Goal: Navigation & Orientation: Find specific page/section

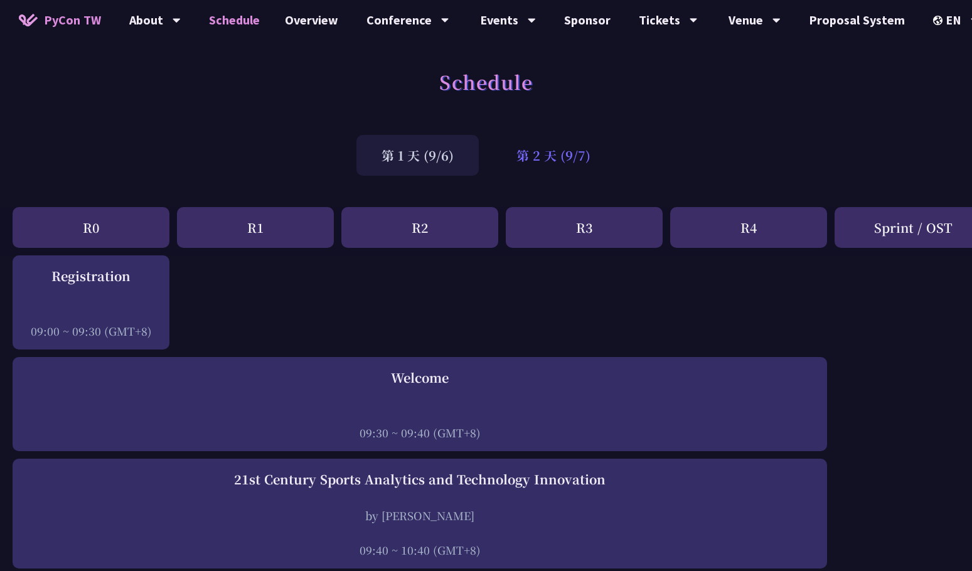
click at [559, 162] on div "第 2 天 (9/7)" at bounding box center [553, 155] width 124 height 41
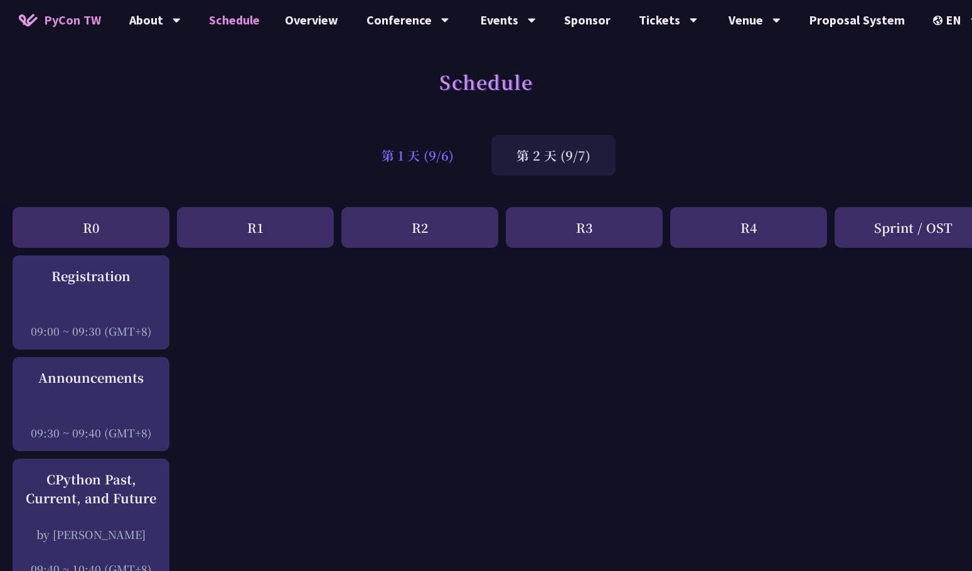
click at [447, 156] on div "第 1 天 (9/6)" at bounding box center [417, 155] width 122 height 41
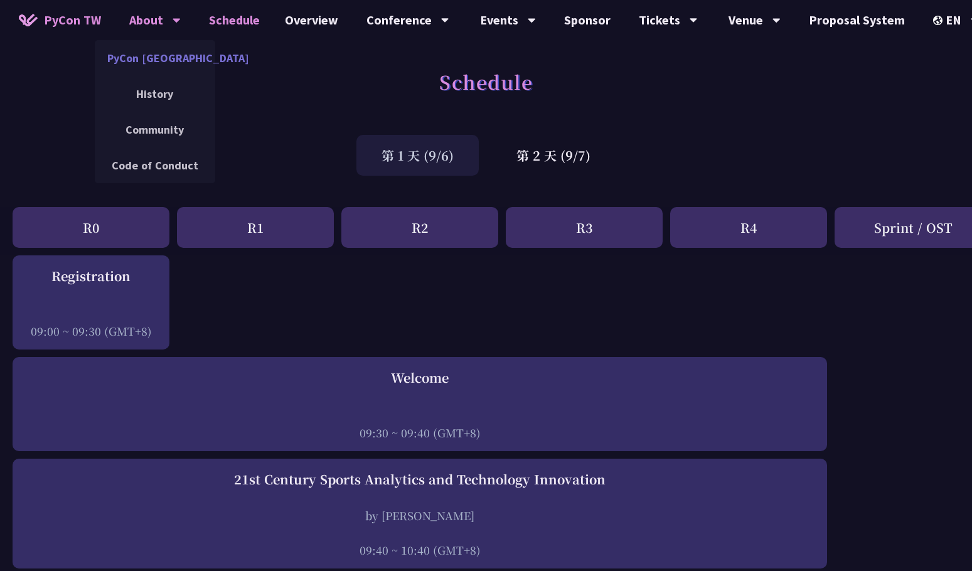
click at [167, 61] on link "PyCon [GEOGRAPHIC_DATA]" at bounding box center [155, 57] width 120 height 29
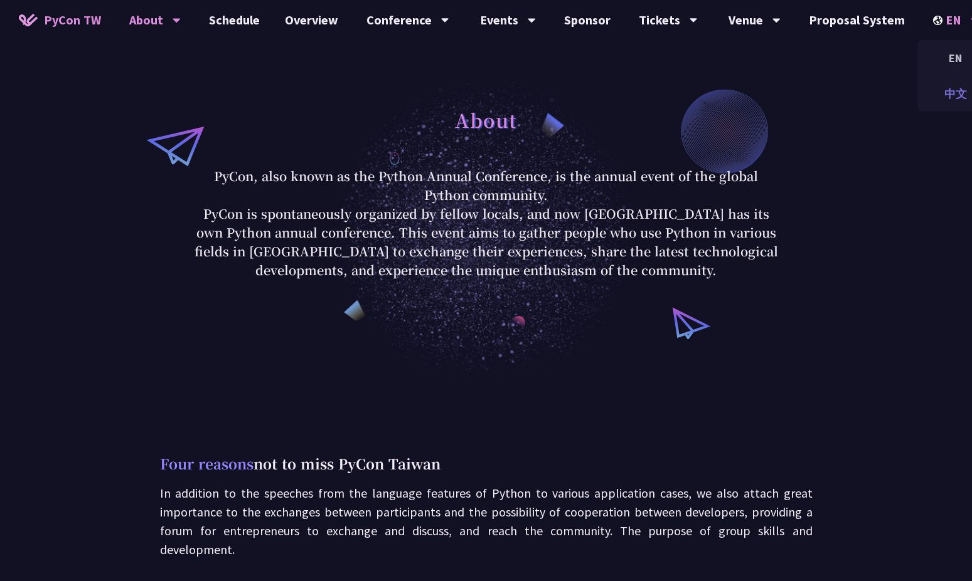
click at [949, 89] on div "中文" at bounding box center [955, 93] width 75 height 29
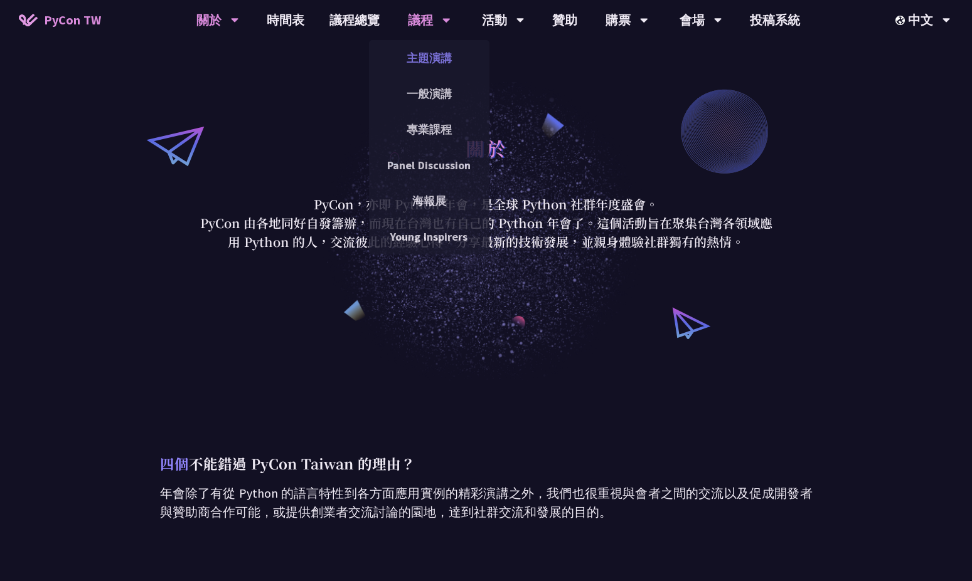
click at [417, 45] on link "主題演講" at bounding box center [429, 57] width 120 height 29
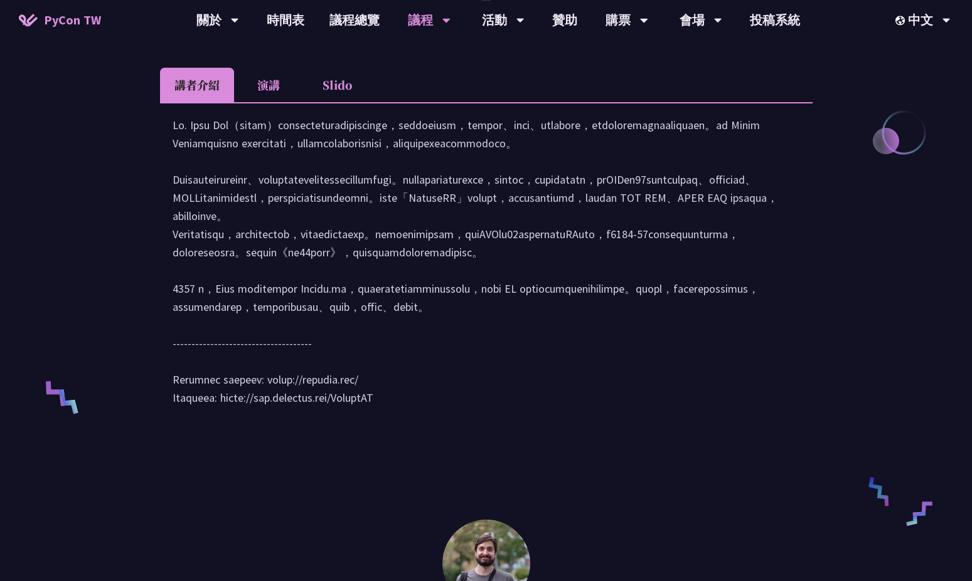
scroll to position [610, 0]
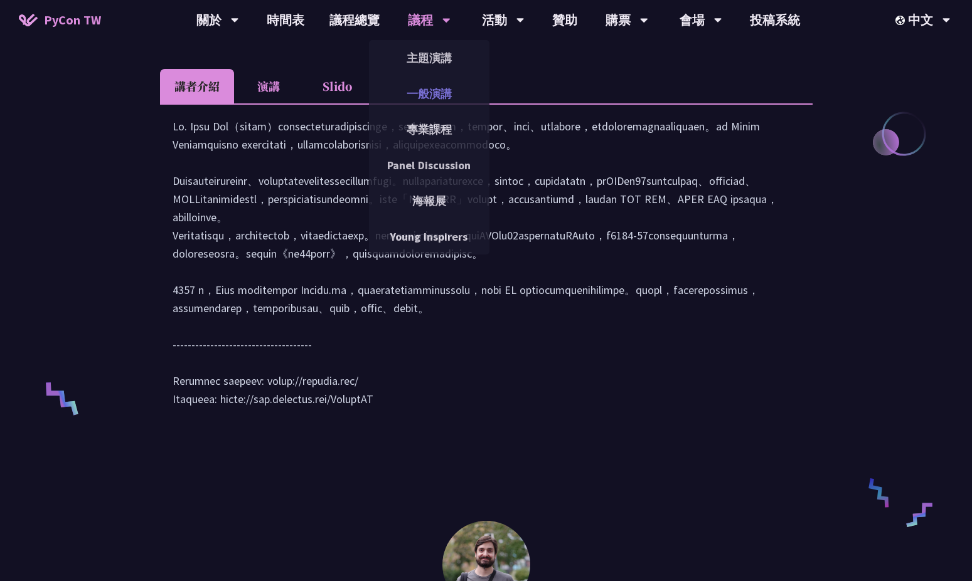
click at [426, 89] on link "一般演講" at bounding box center [429, 93] width 120 height 29
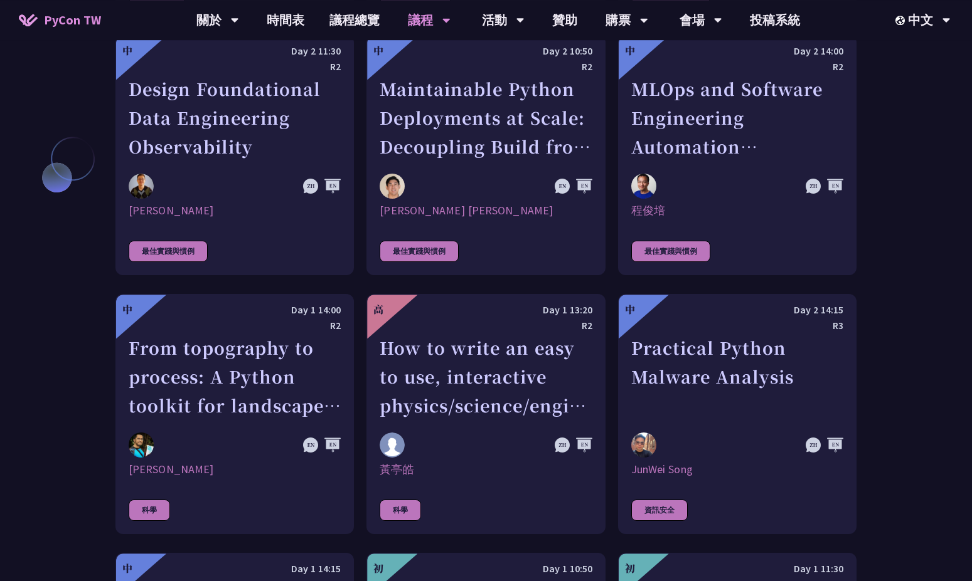
scroll to position [3184, 0]
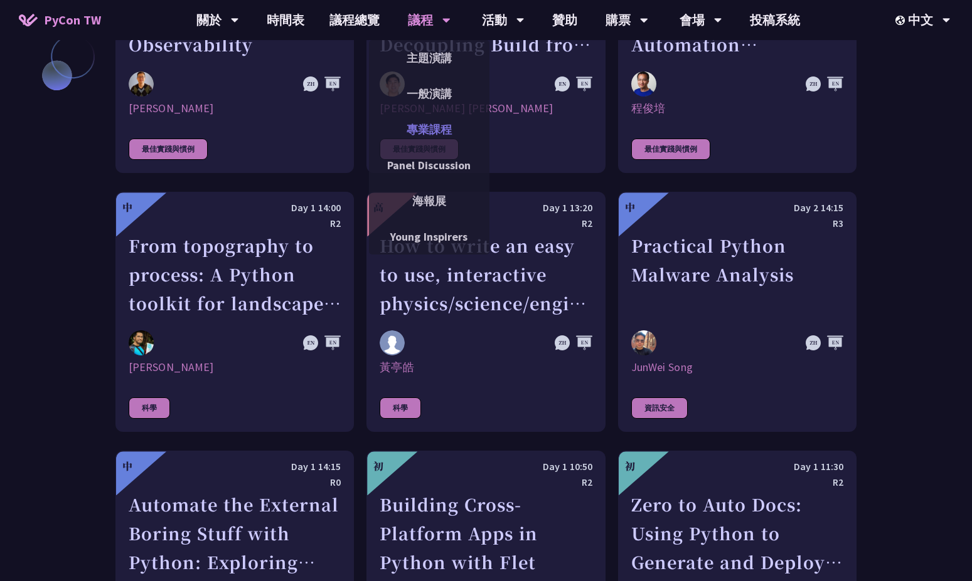
click at [433, 129] on link "專業課程" at bounding box center [429, 129] width 120 height 29
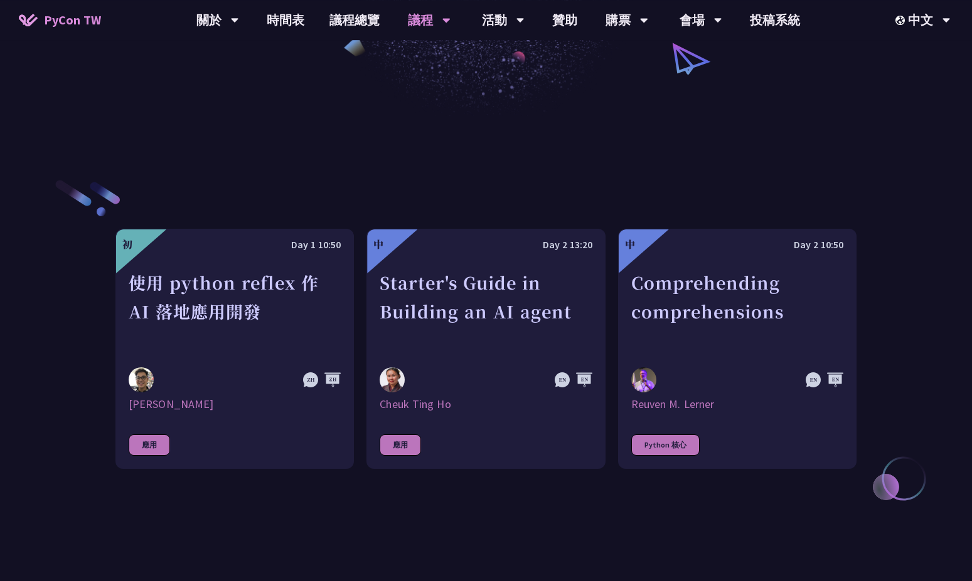
scroll to position [339, 0]
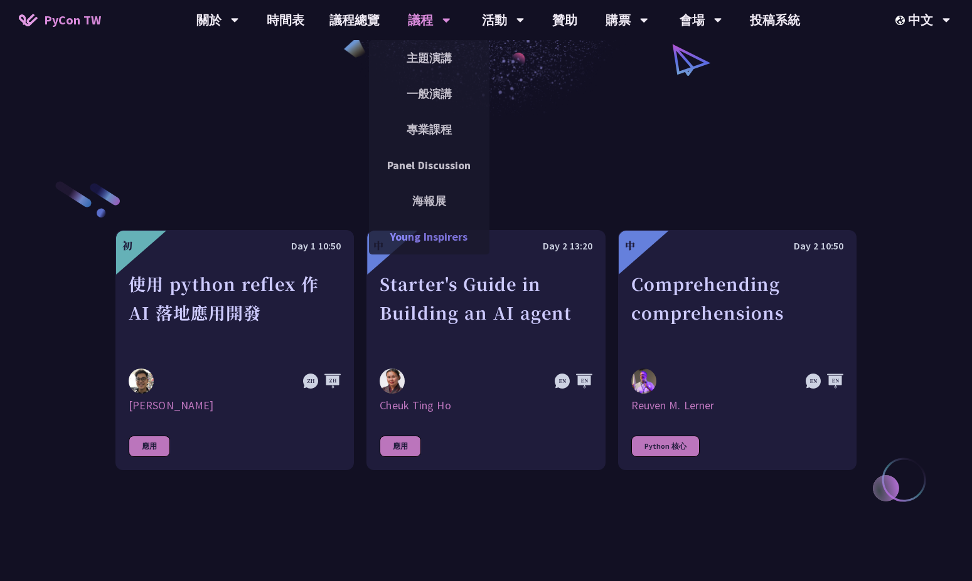
click at [442, 237] on link "Young Inspirers" at bounding box center [429, 236] width 120 height 29
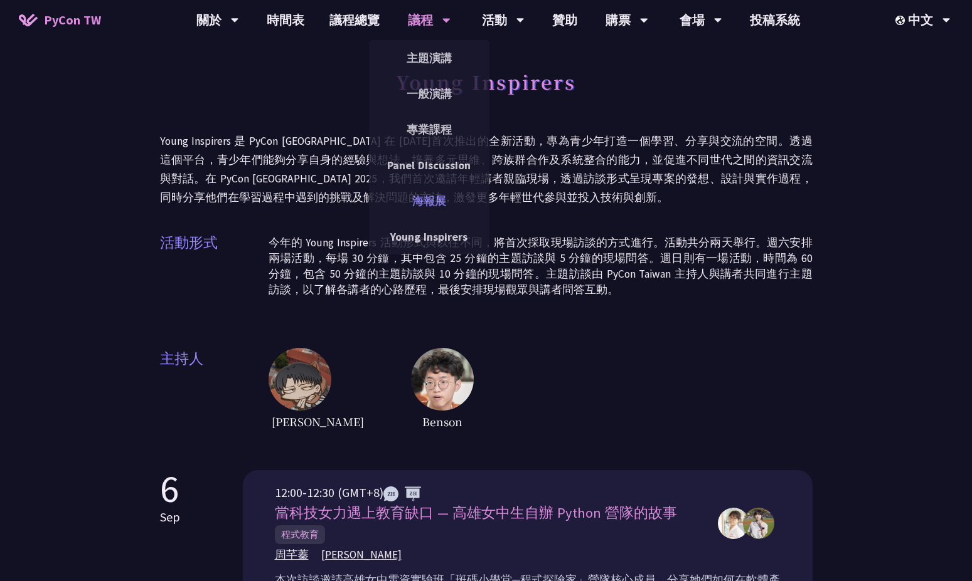
click at [432, 196] on link "海報展" at bounding box center [429, 200] width 120 height 29
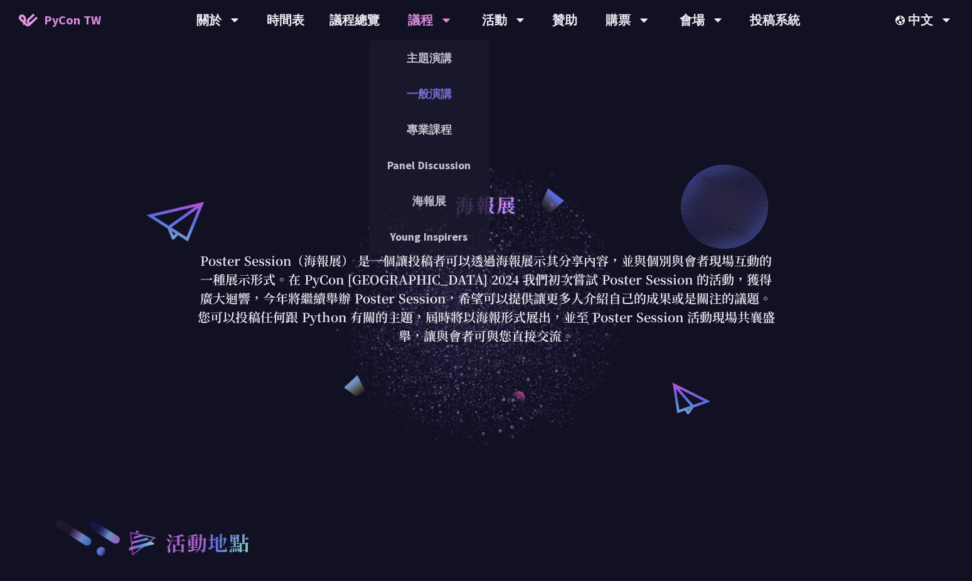
click at [433, 86] on link "一般演講" at bounding box center [429, 93] width 120 height 29
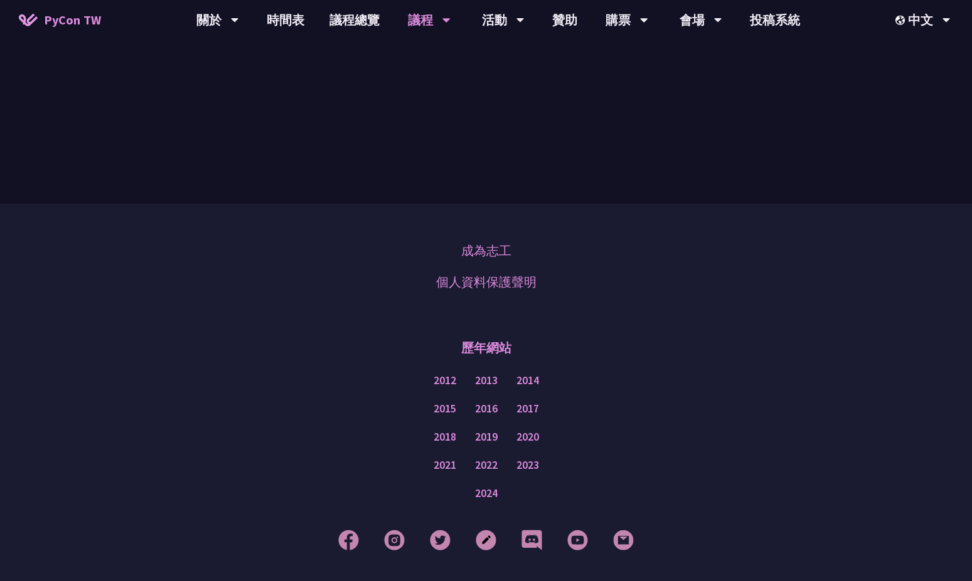
scroll to position [3861, 0]
